Goal: Find specific page/section: Find specific page/section

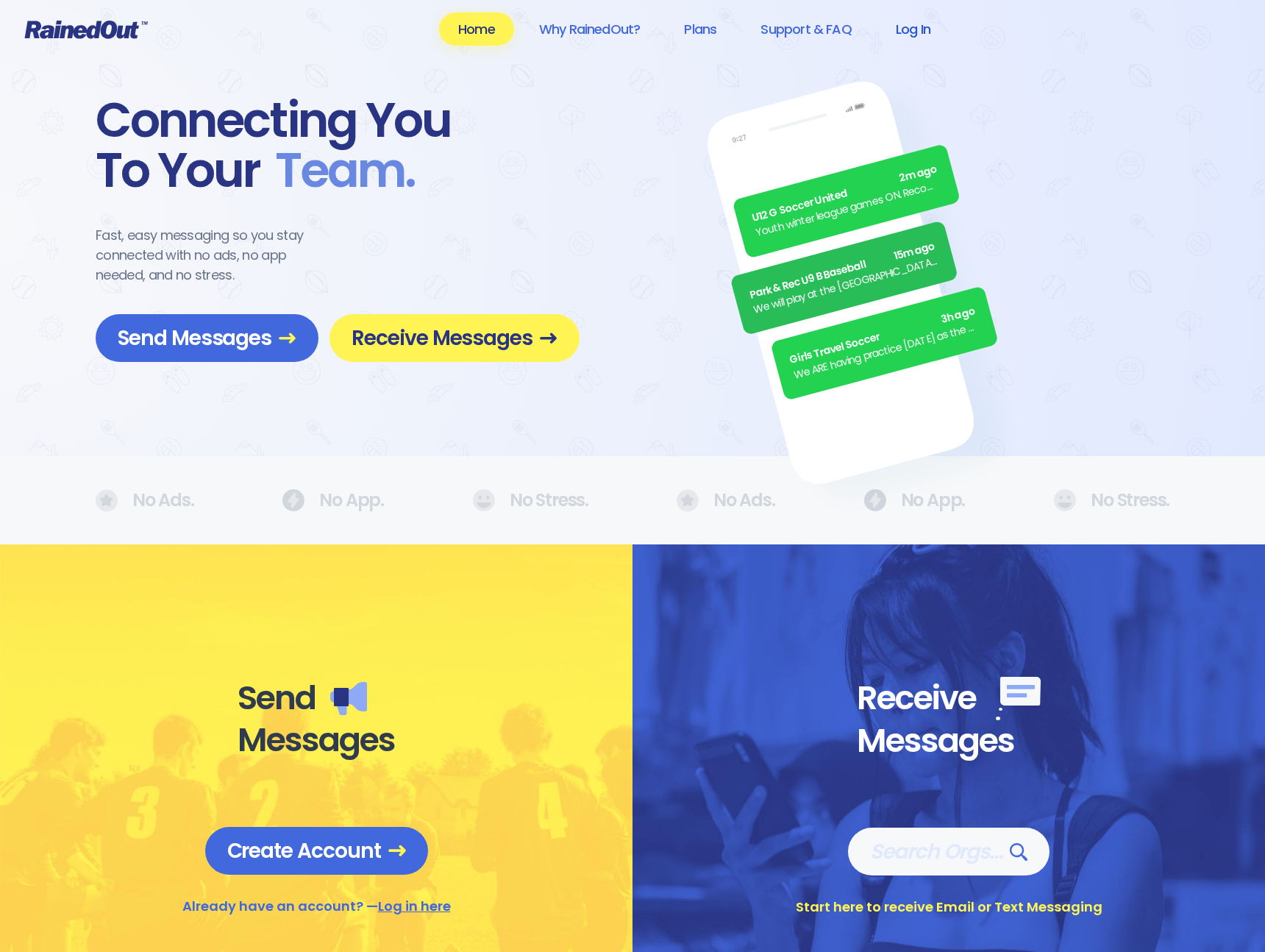
click at [907, 33] on link "Log In" at bounding box center [913, 29] width 73 height 33
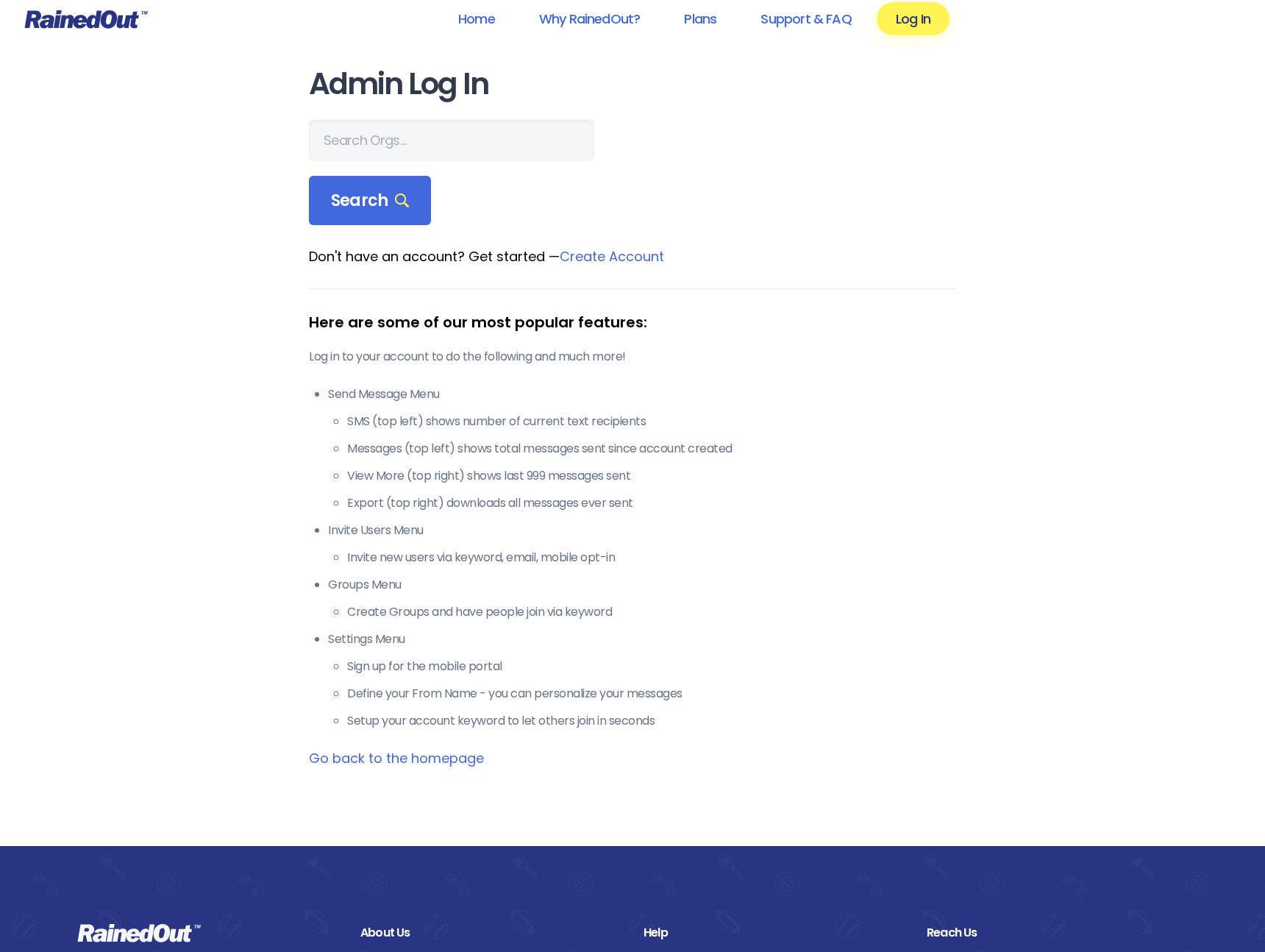
scroll to position [2, 0]
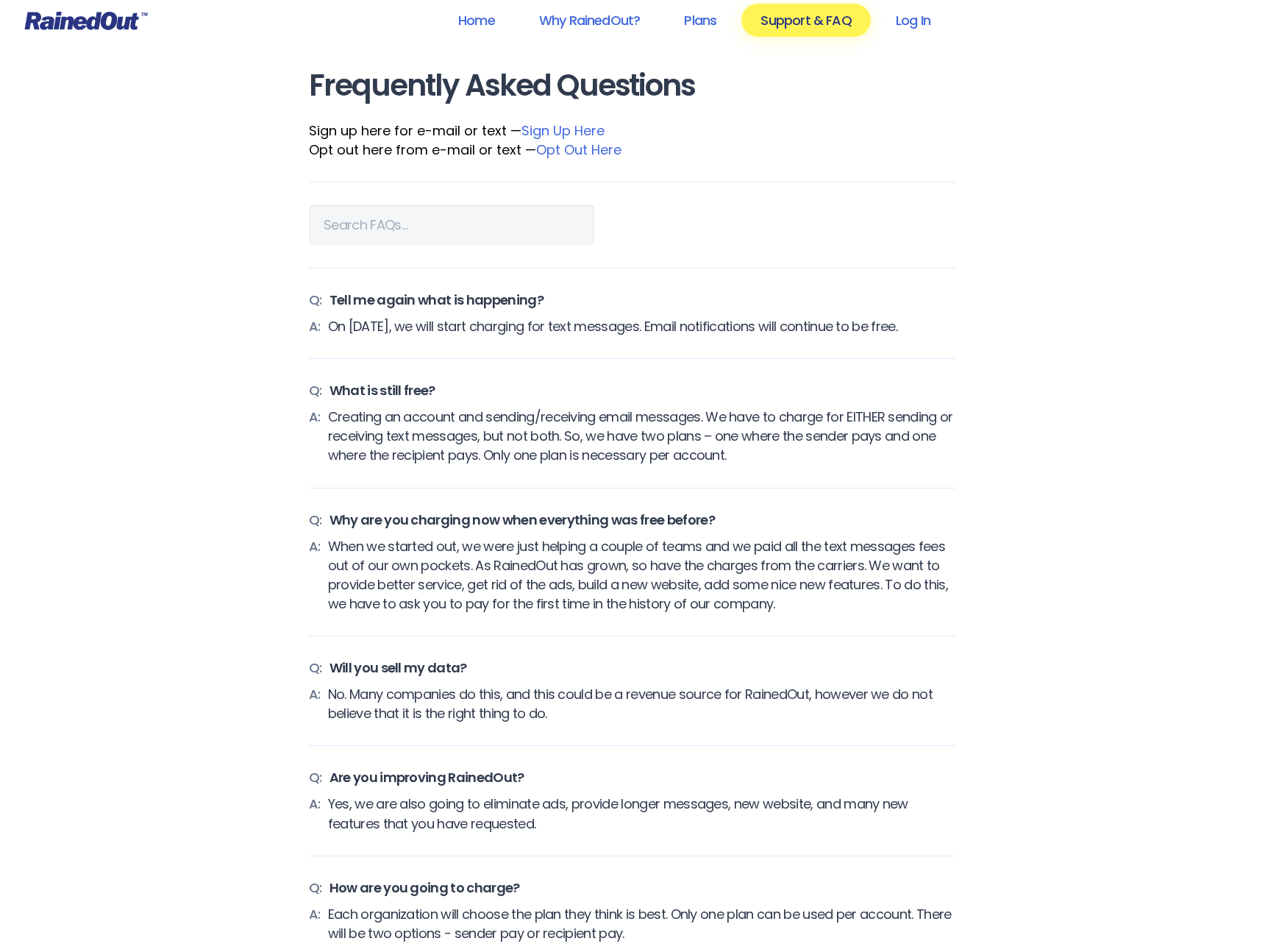
scroll to position [22, 0]
